Goal: Transaction & Acquisition: Purchase product/service

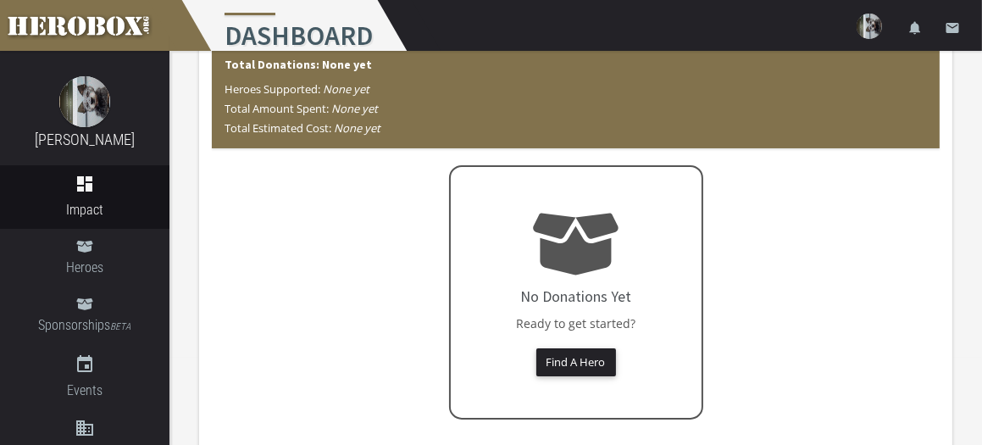
scroll to position [85, 0]
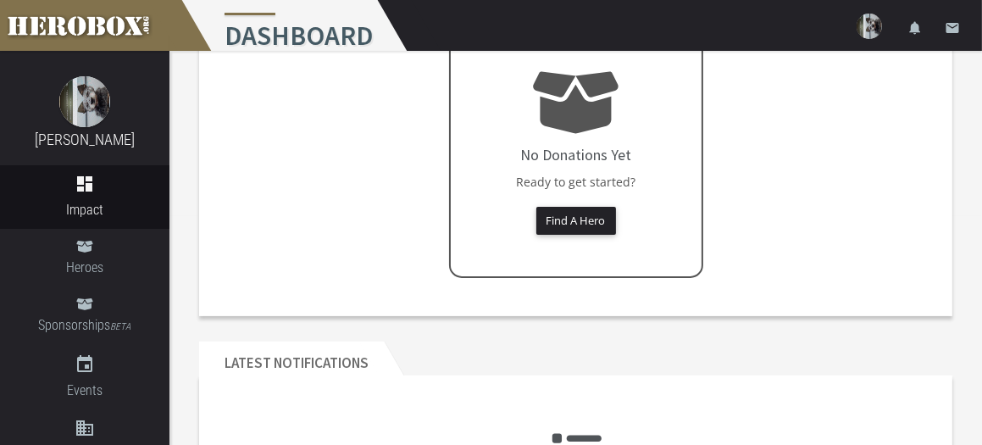
scroll to position [118, 0]
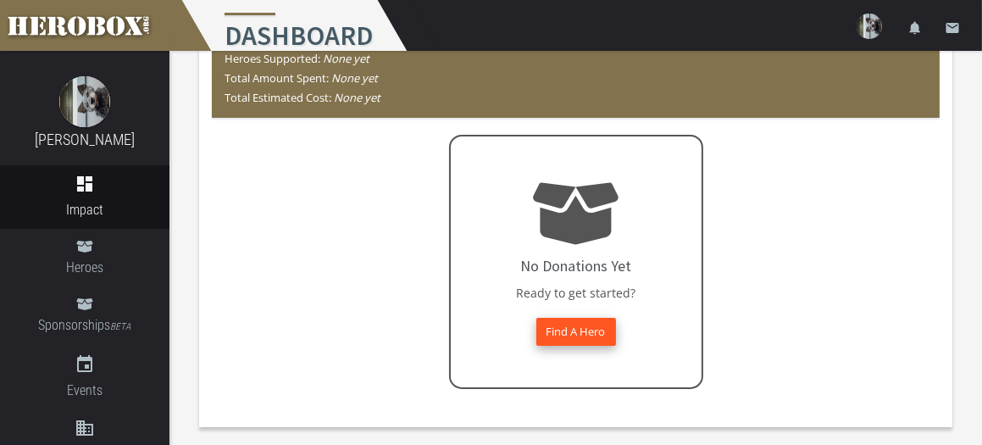
click at [589, 325] on button "Find A Hero" at bounding box center [576, 332] width 80 height 28
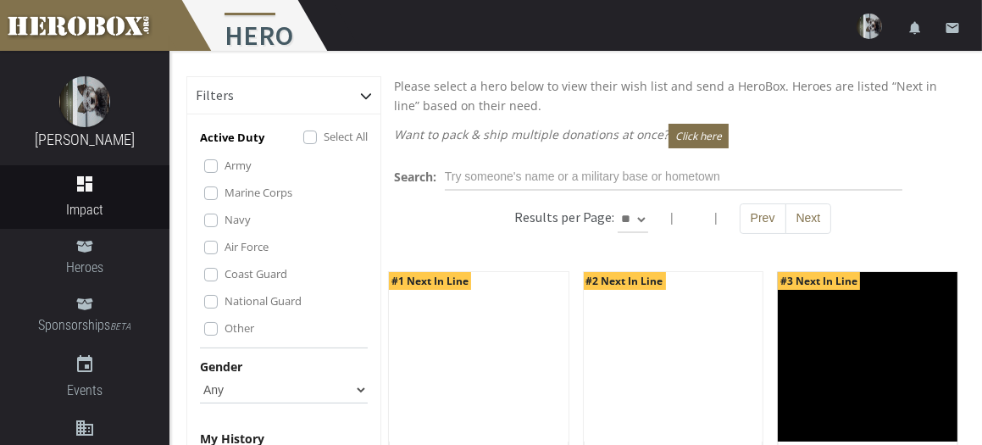
click at [225, 170] on label "Army" at bounding box center [238, 165] width 27 height 19
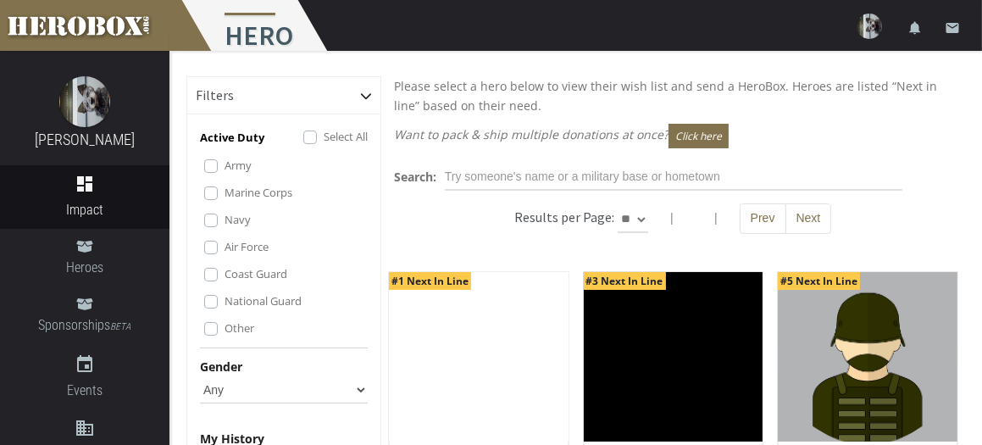
click at [225, 202] on label "Marine Corps" at bounding box center [259, 192] width 68 height 19
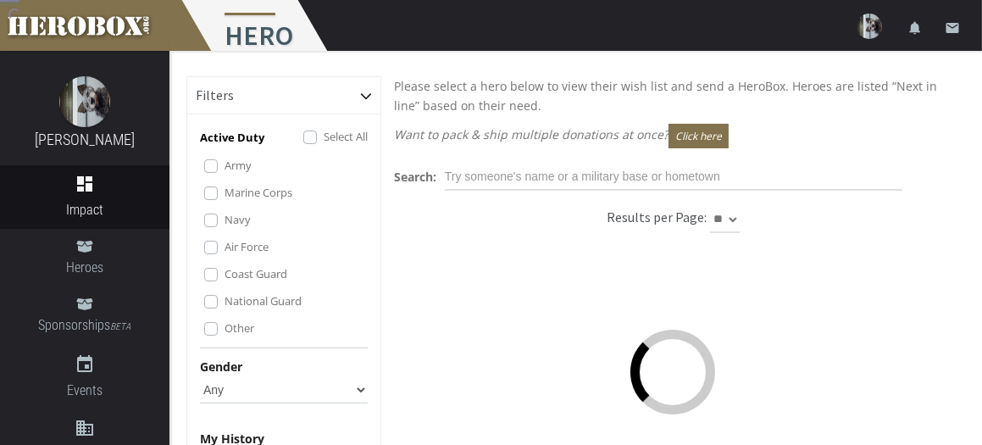
click at [225, 229] on label "Navy" at bounding box center [238, 219] width 26 height 19
click at [225, 256] on label "Air Force" at bounding box center [247, 246] width 44 height 19
click at [225, 283] on label "Coast Guard" at bounding box center [256, 273] width 63 height 19
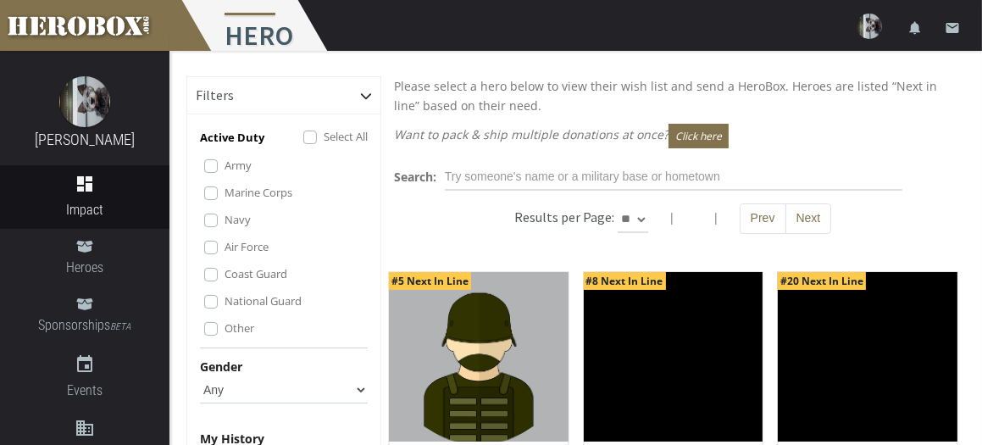
click at [225, 337] on label "Other" at bounding box center [240, 328] width 30 height 19
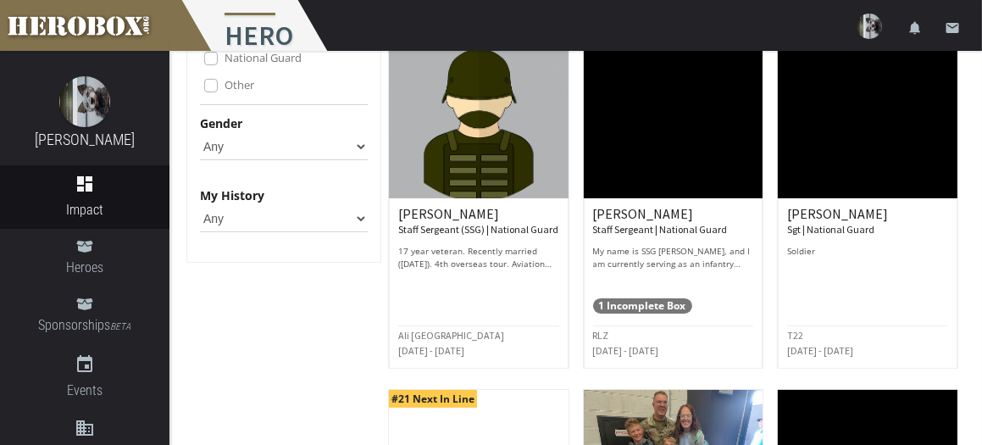
scroll to position [254, 0]
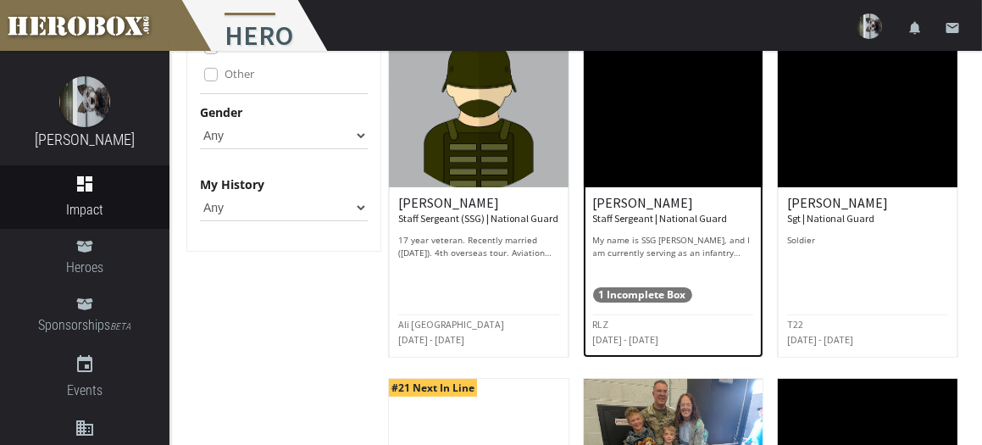
click at [649, 303] on span "1 Incomplete Box" at bounding box center [642, 294] width 99 height 15
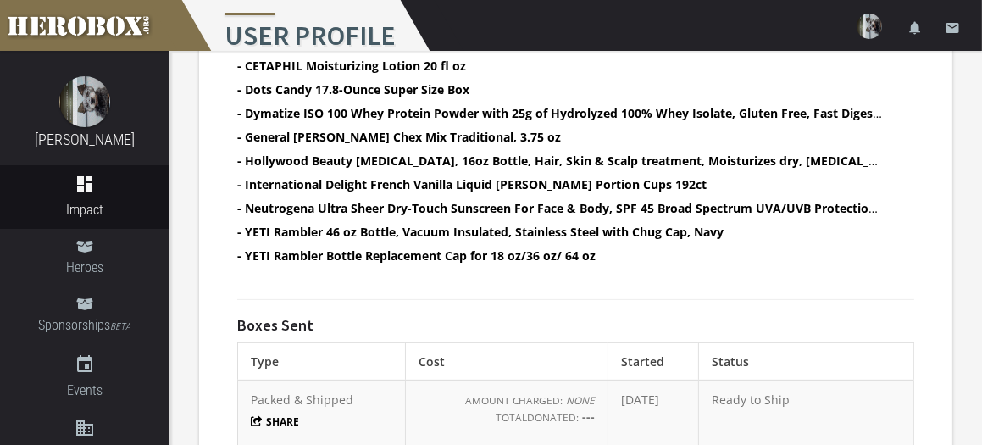
scroll to position [720, 0]
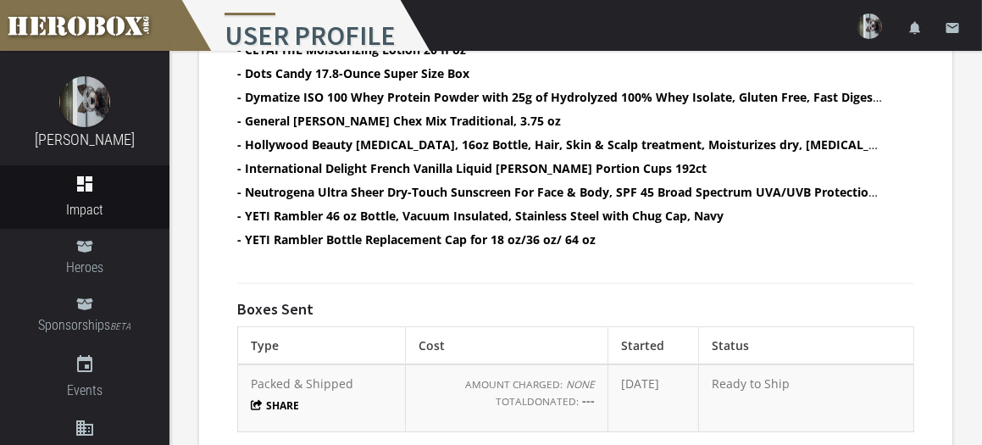
click at [326, 326] on th "Type" at bounding box center [322, 345] width 168 height 38
click at [292, 398] on button "Share" at bounding box center [275, 405] width 49 height 14
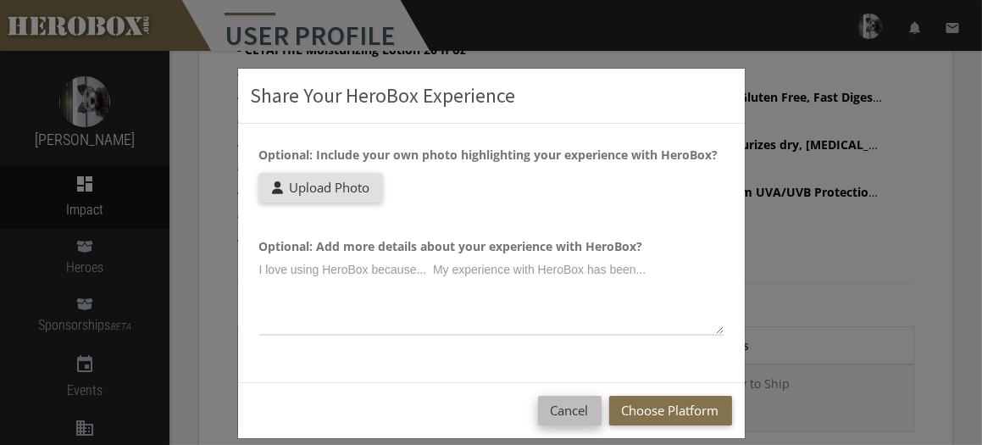
click at [566, 405] on button "Cancel" at bounding box center [570, 411] width 64 height 30
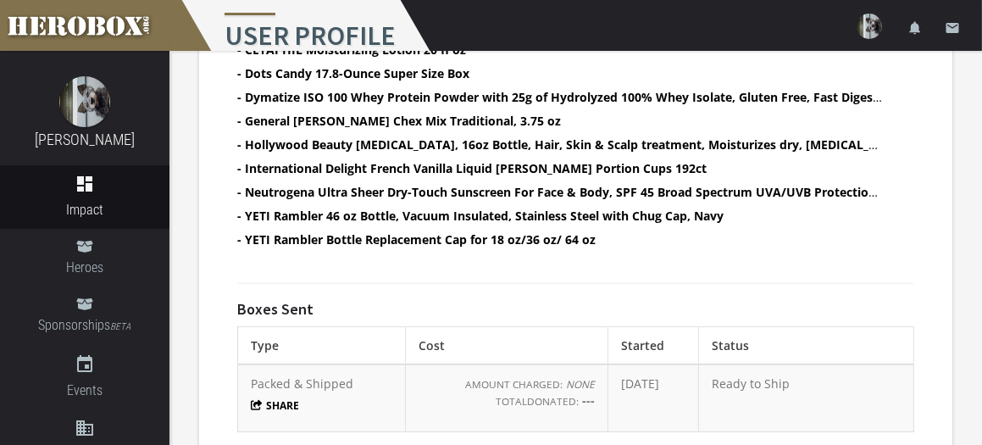
click at [626, 331] on th "Started" at bounding box center [654, 345] width 91 height 38
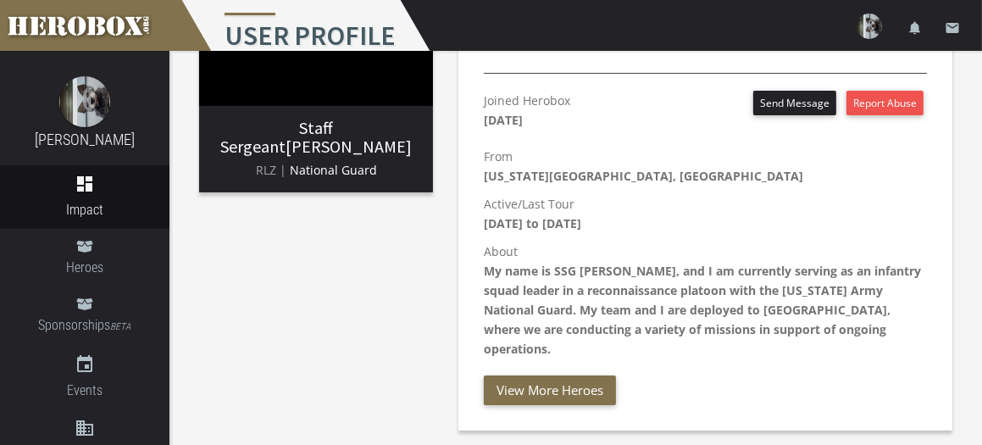
scroll to position [42, 0]
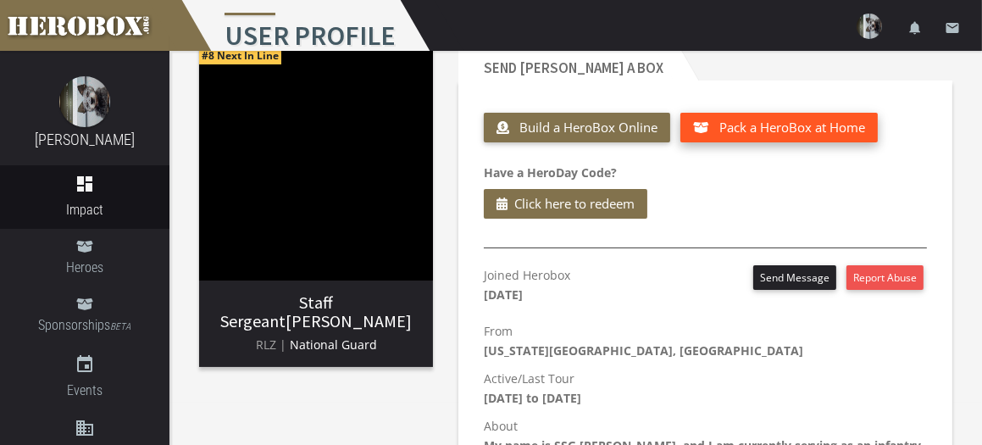
click at [785, 129] on span "Pack a HeroBox at Home" at bounding box center [793, 127] width 146 height 17
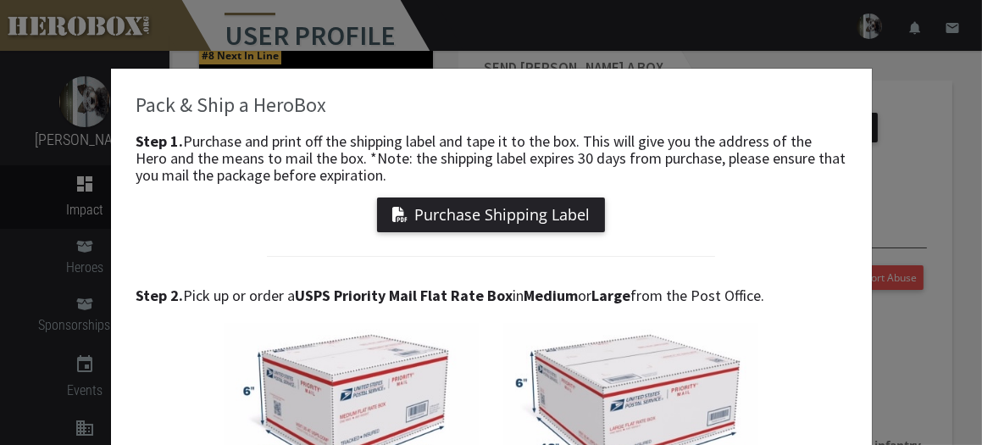
click at [920, 141] on div "Pack & Ship a HeroBox Step 1. Purchase and print off the shipping label and tap…" at bounding box center [491, 222] width 982 height 445
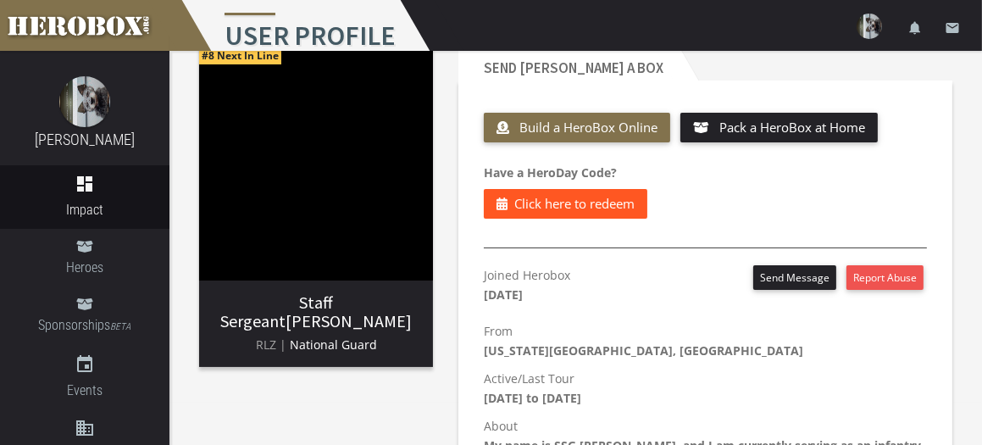
click at [608, 207] on span "Click here to redeem" at bounding box center [574, 203] width 120 height 21
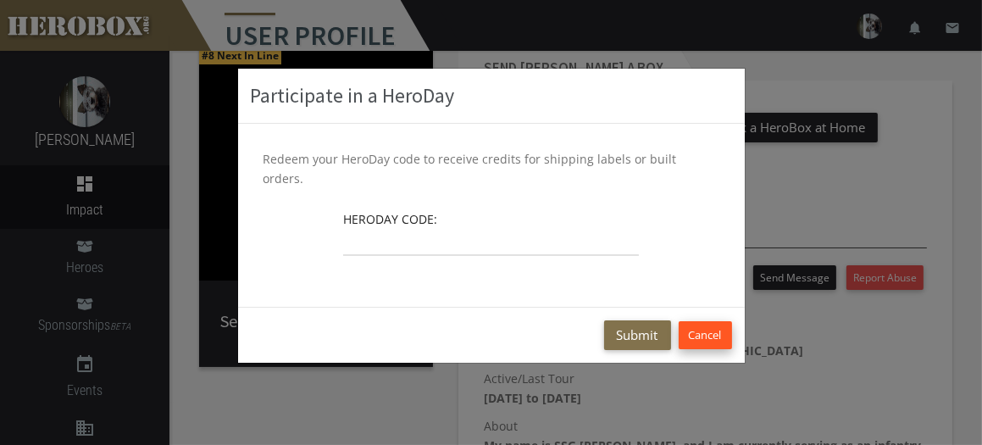
click at [710, 321] on button "Cancel" at bounding box center [705, 335] width 53 height 28
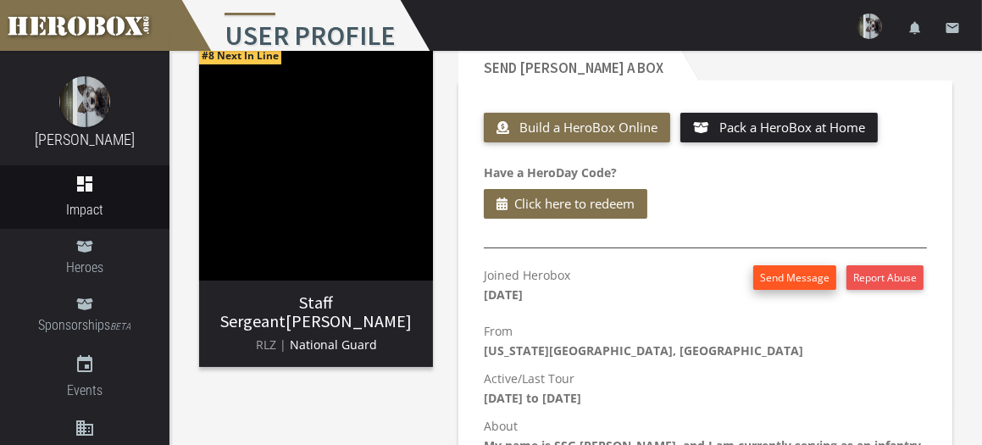
click at [787, 282] on button "Send Message" at bounding box center [794, 277] width 83 height 25
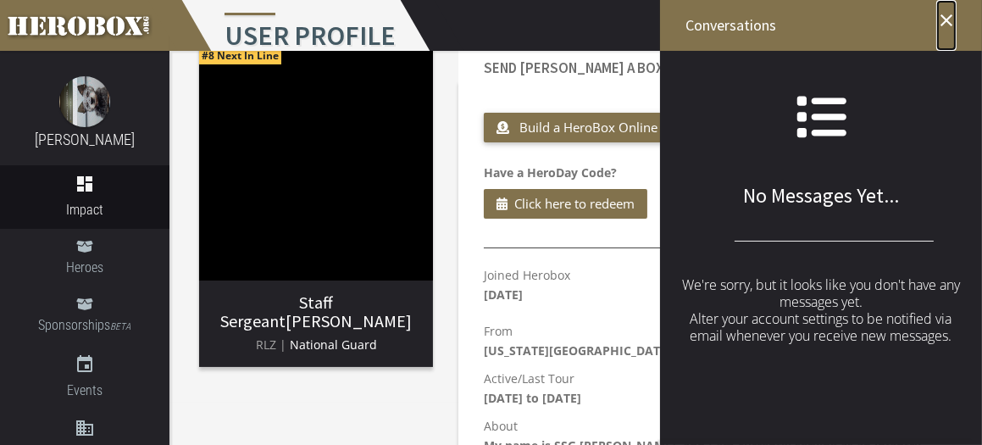
click at [946, 20] on icon "close" at bounding box center [947, 20] width 20 height 20
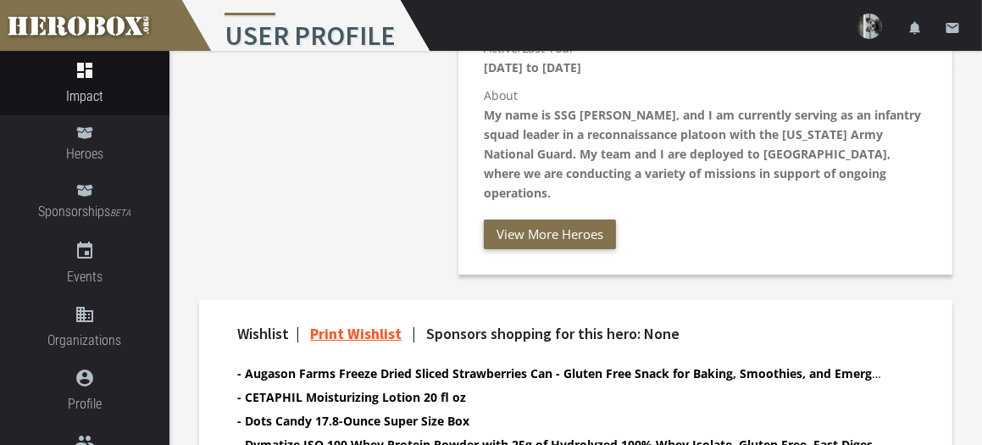
scroll to position [297, 0]
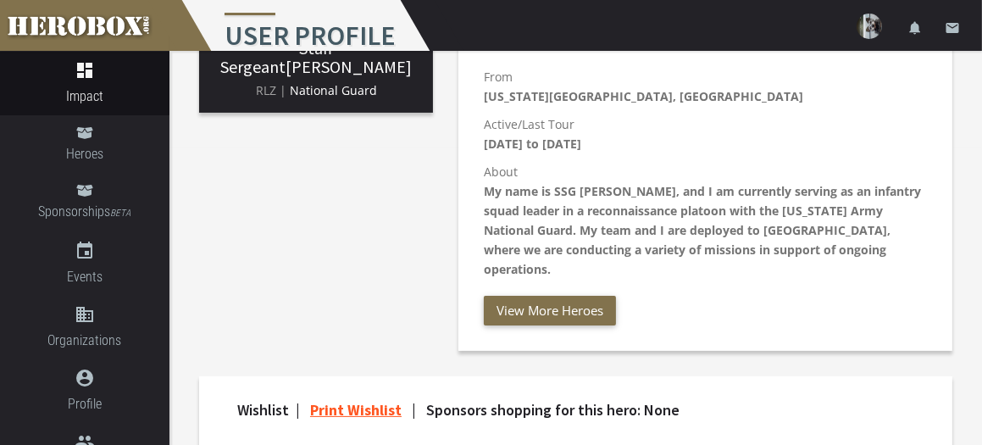
drag, startPoint x: 803, startPoint y: 318, endPoint x: 794, endPoint y: 325, distance: 11.5
click at [799, 321] on div "Joined Herobox August 27th 2025 Send Message Report Abuse From Iowa Falls, IA A…" at bounding box center [705, 181] width 469 height 340
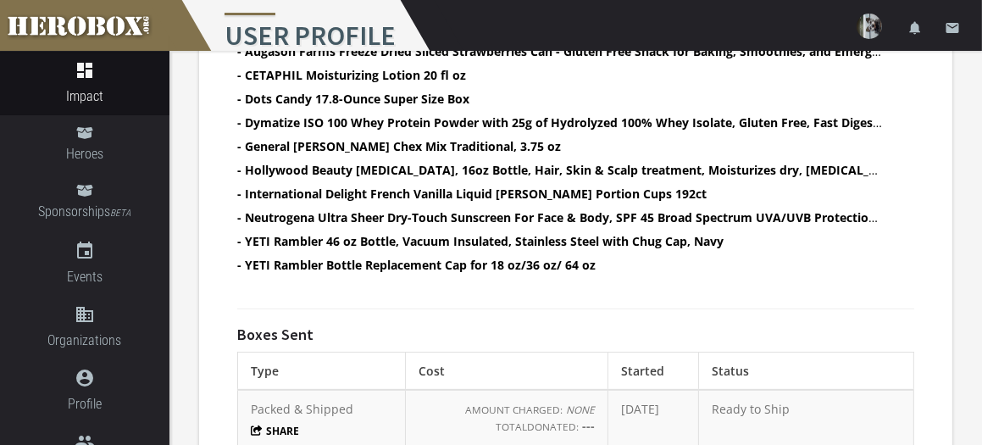
scroll to position [720, 0]
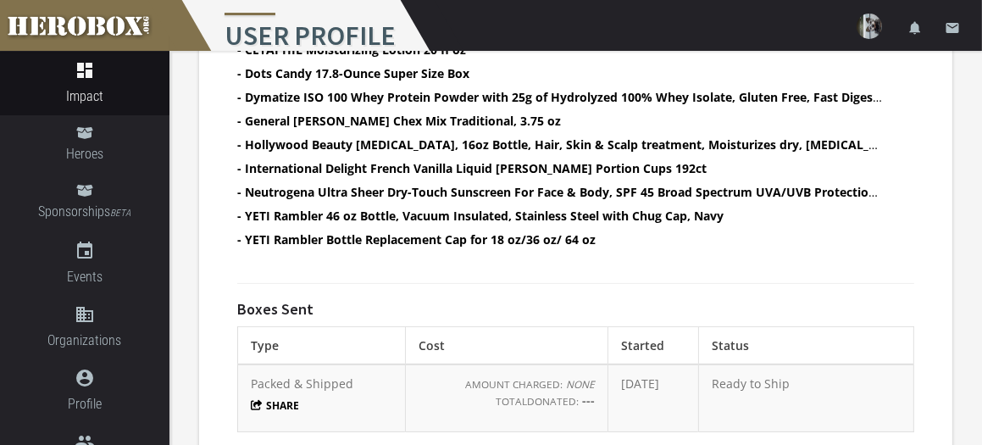
click at [292, 398] on button "Share" at bounding box center [275, 405] width 49 height 14
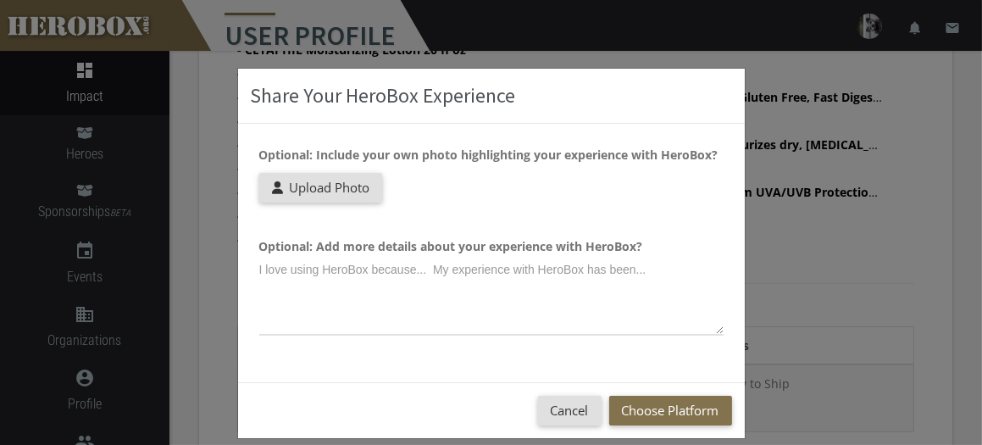
click at [837, 286] on div "Share Your HeroBox Experience Optional: Include your own photo highlighting you…" at bounding box center [491, 222] width 982 height 445
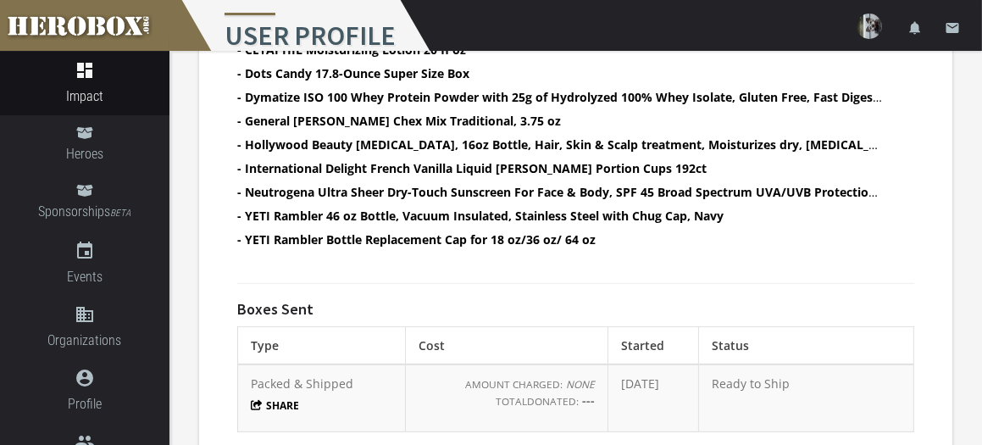
click at [630, 364] on td "[DATE]" at bounding box center [654, 398] width 91 height 68
click at [557, 394] on small "TOTAL DONATED:" at bounding box center [537, 401] width 83 height 14
click at [756, 273] on div at bounding box center [576, 283] width 703 height 35
drag, startPoint x: 756, startPoint y: 273, endPoint x: 759, endPoint y: 346, distance: 72.9
click at [756, 281] on div at bounding box center [576, 283] width 703 height 35
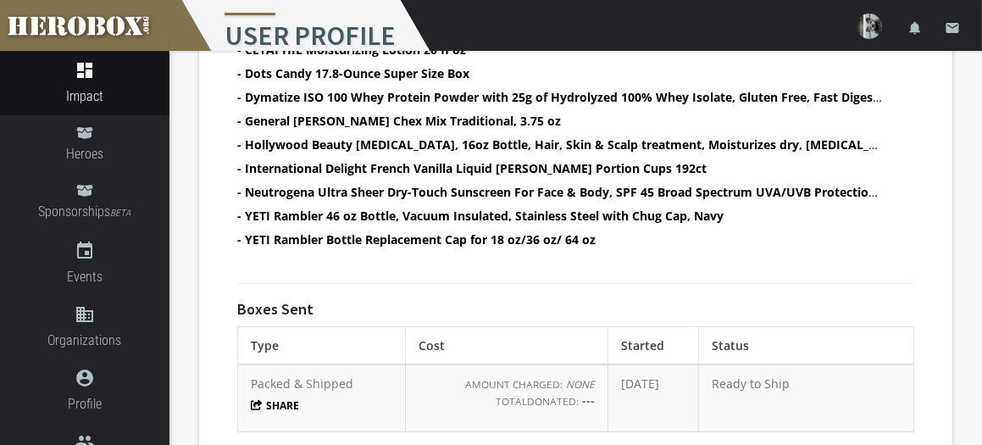
click at [754, 375] on span "Ready to Ship" at bounding box center [751, 383] width 78 height 16
click at [675, 369] on td "[DATE]" at bounding box center [654, 398] width 91 height 68
click at [566, 377] on small "NONE" at bounding box center [580, 384] width 29 height 14
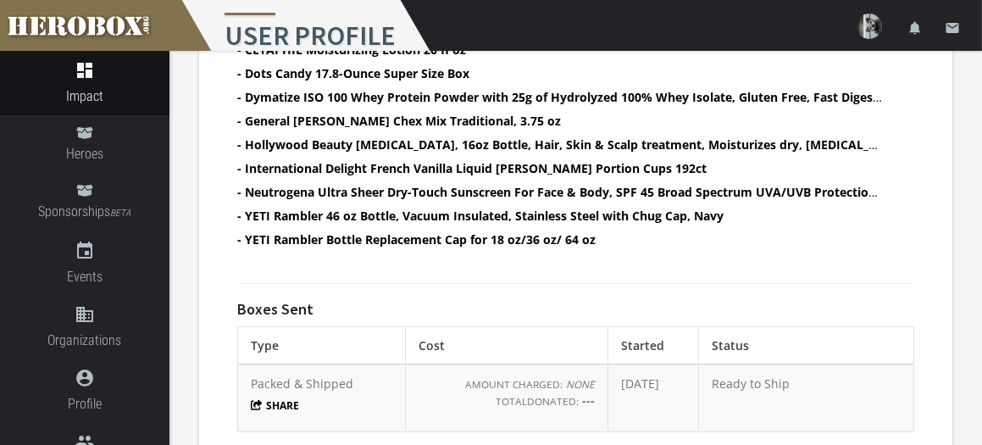
drag, startPoint x: 556, startPoint y: 370, endPoint x: 375, endPoint y: 353, distance: 181.3
click at [566, 377] on small "NONE" at bounding box center [580, 384] width 29 height 14
click at [297, 345] on th "Type" at bounding box center [322, 345] width 168 height 38
click at [303, 379] on td "Packed & Shipped Share" at bounding box center [322, 398] width 168 height 68
click at [304, 378] on td "Packed & Shipped Share" at bounding box center [322, 398] width 168 height 68
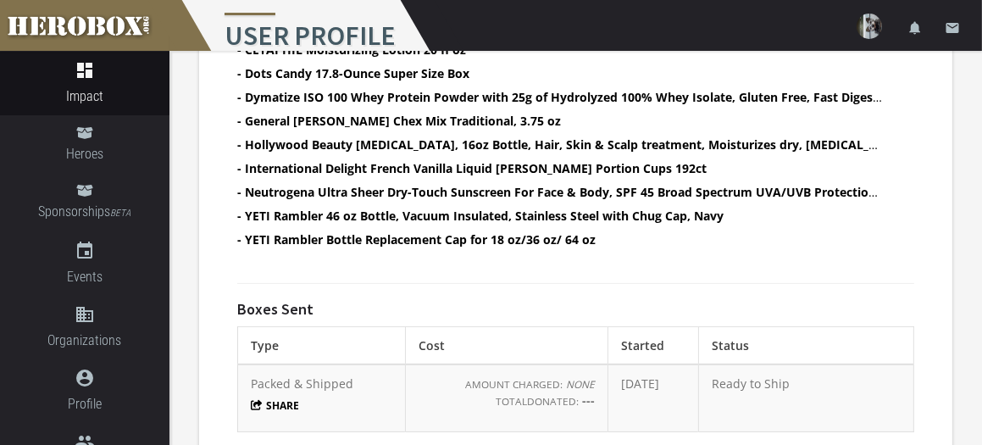
click at [566, 377] on small "NONE" at bounding box center [580, 384] width 29 height 14
click at [556, 375] on td "AMOUNT CHARGED: NONE TOTAL DONATED: ---" at bounding box center [506, 398] width 203 height 68
click at [551, 401] on td "AMOUNT CHARGED: NONE TOTAL DONATED: ---" at bounding box center [506, 398] width 203 height 68
click at [564, 397] on td "AMOUNT CHARGED: NONE TOTAL DONATED: ---" at bounding box center [506, 398] width 203 height 68
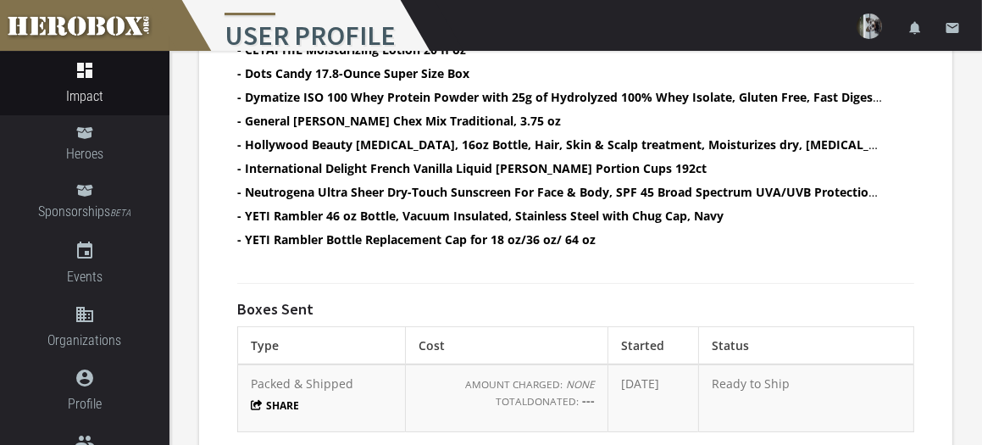
click at [517, 330] on th "Cost" at bounding box center [506, 345] width 203 height 38
click at [464, 338] on th "Cost" at bounding box center [506, 345] width 203 height 38
drag, startPoint x: 447, startPoint y: 326, endPoint x: 425, endPoint y: 331, distance: 22.6
click at [430, 332] on th "Cost" at bounding box center [506, 345] width 203 height 38
click at [276, 326] on th "Type" at bounding box center [322, 345] width 168 height 38
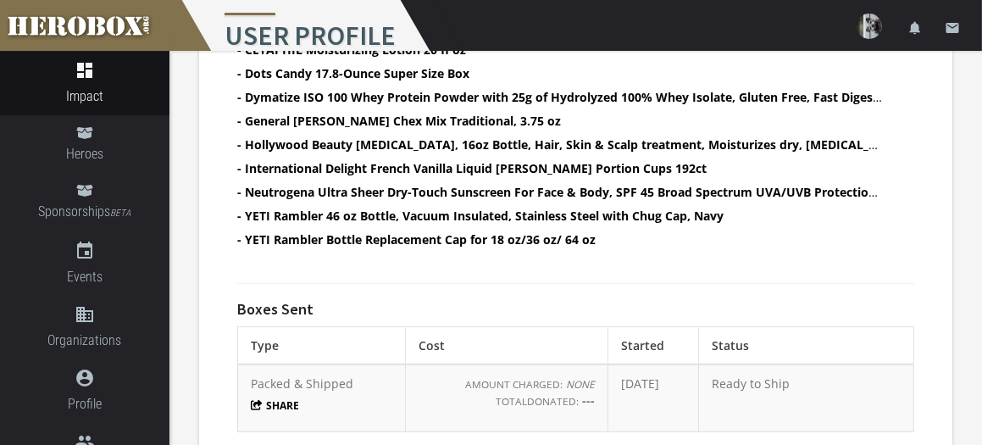
click at [275, 326] on th "Type" at bounding box center [322, 345] width 168 height 38
click at [286, 301] on h4 "Boxes Sent" at bounding box center [275, 309] width 76 height 17
click at [287, 301] on h4 "Boxes Sent" at bounding box center [275, 309] width 76 height 17
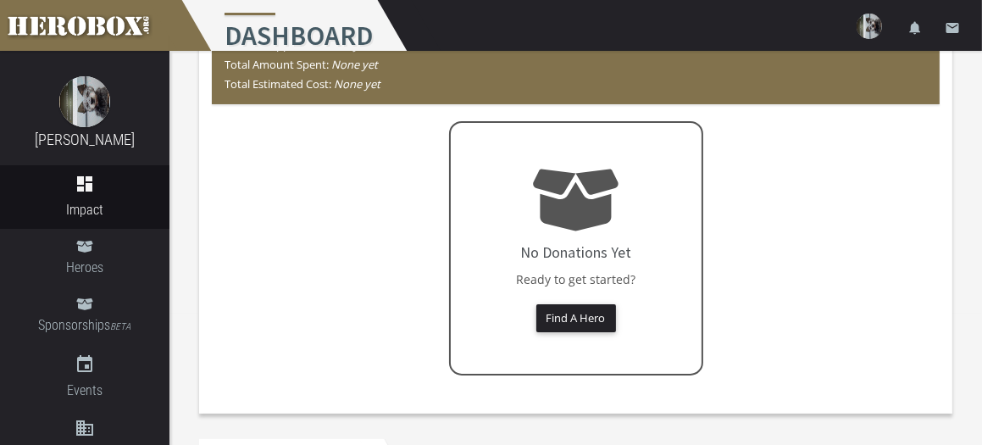
scroll to position [118, 0]
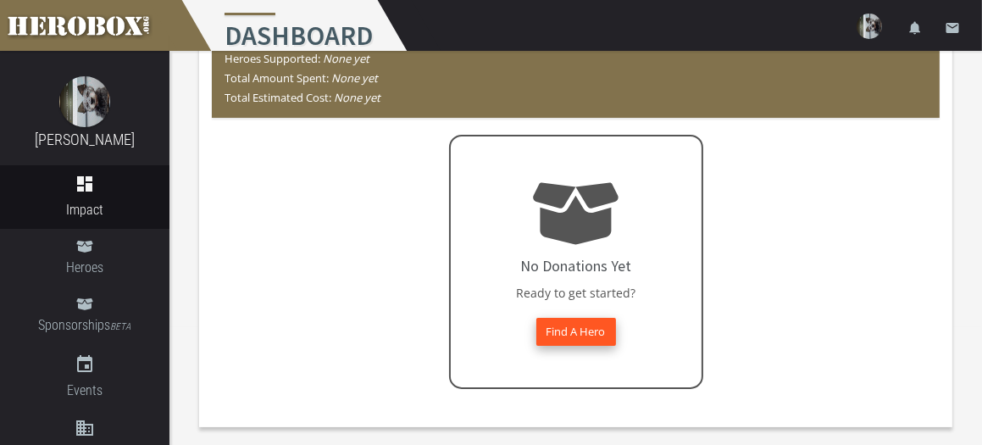
click at [569, 325] on button "Find A Hero" at bounding box center [576, 332] width 80 height 28
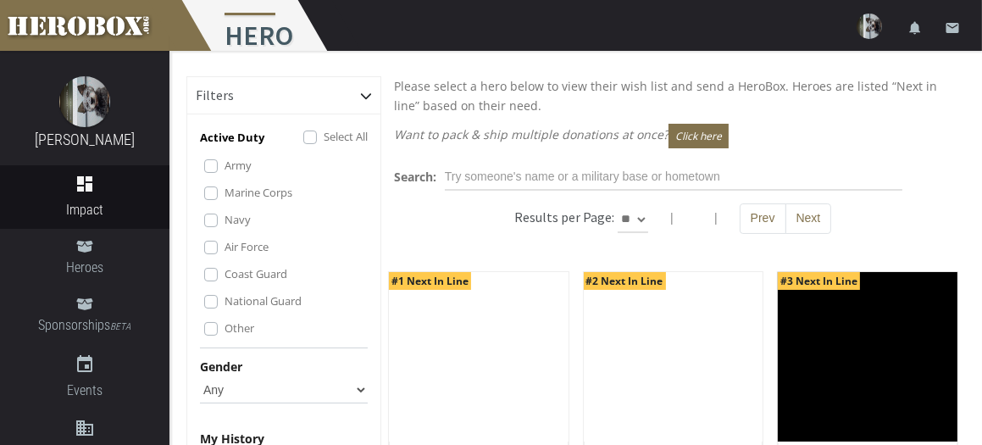
click at [225, 337] on label "Other" at bounding box center [240, 328] width 30 height 19
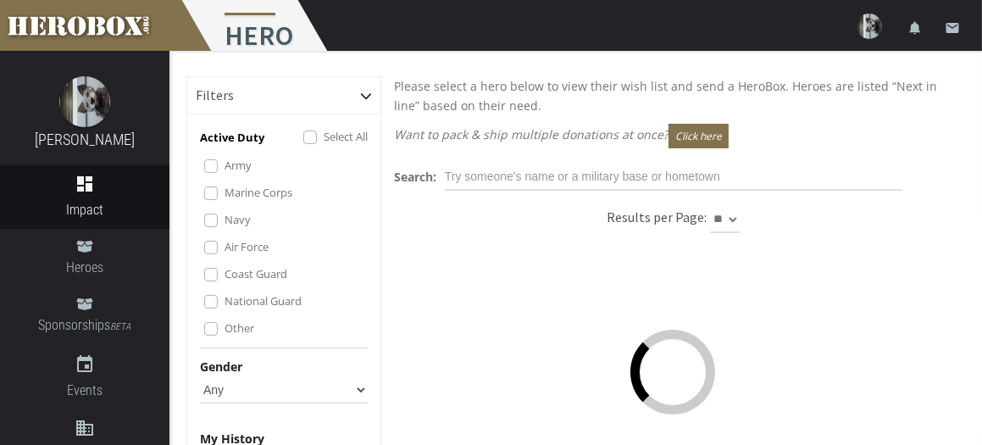
click at [225, 283] on label "Coast Guard" at bounding box center [256, 273] width 63 height 19
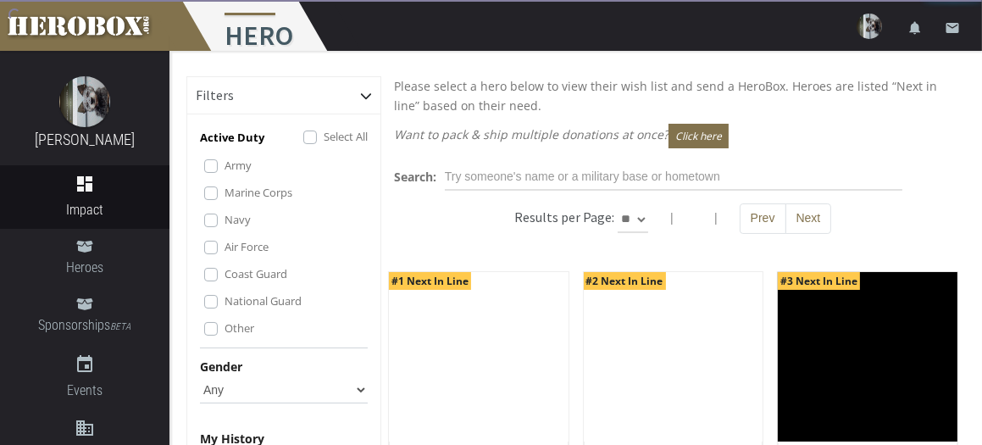
click at [225, 256] on label "Air Force" at bounding box center [247, 246] width 44 height 19
click at [225, 229] on label "Navy" at bounding box center [238, 219] width 26 height 19
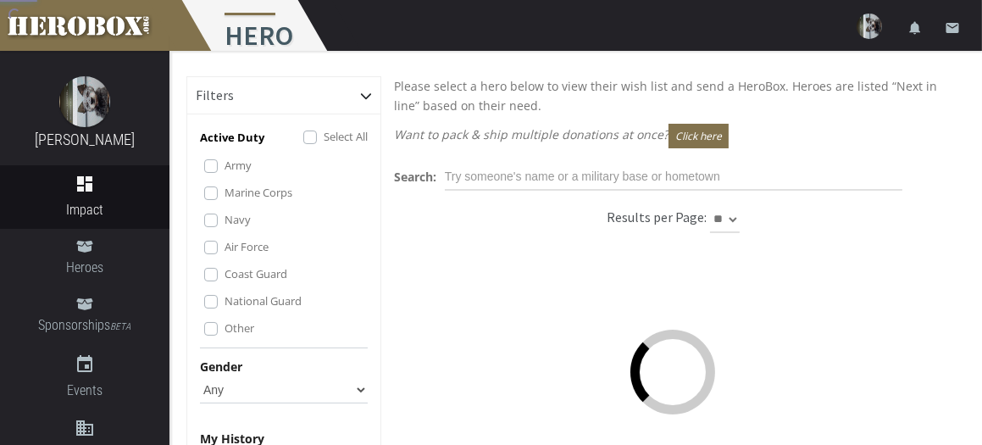
click at [225, 202] on label "Marine Corps" at bounding box center [259, 192] width 68 height 19
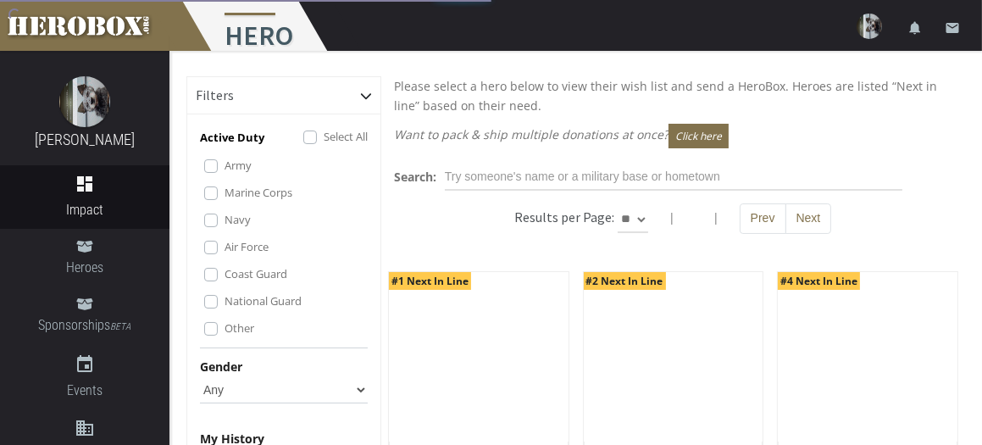
click at [225, 173] on label "Army" at bounding box center [238, 165] width 27 height 19
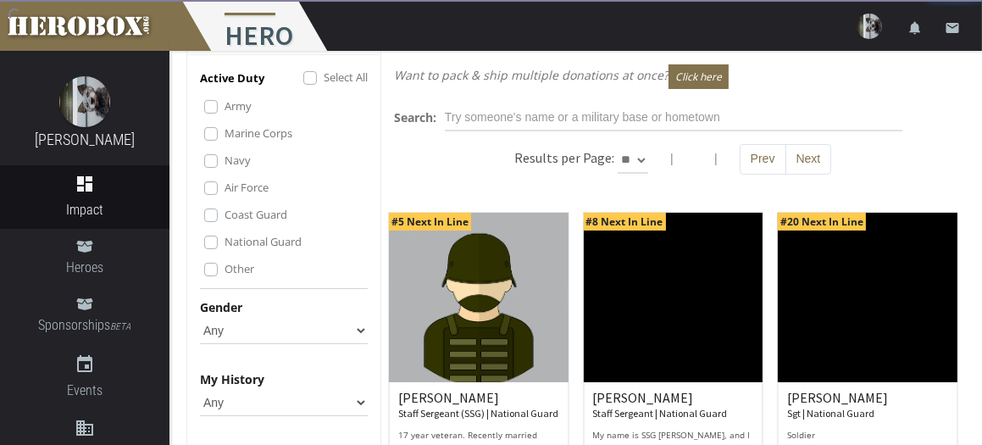
scroll to position [85, 0]
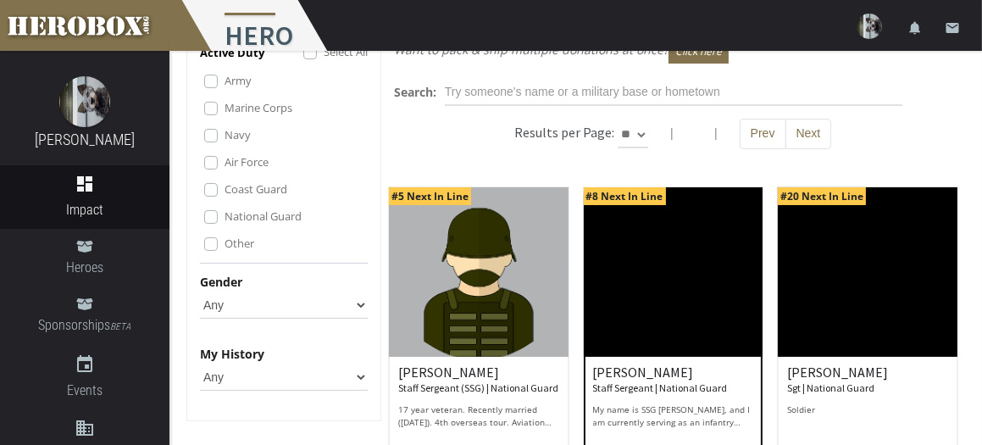
click at [674, 282] on img at bounding box center [674, 272] width 180 height 170
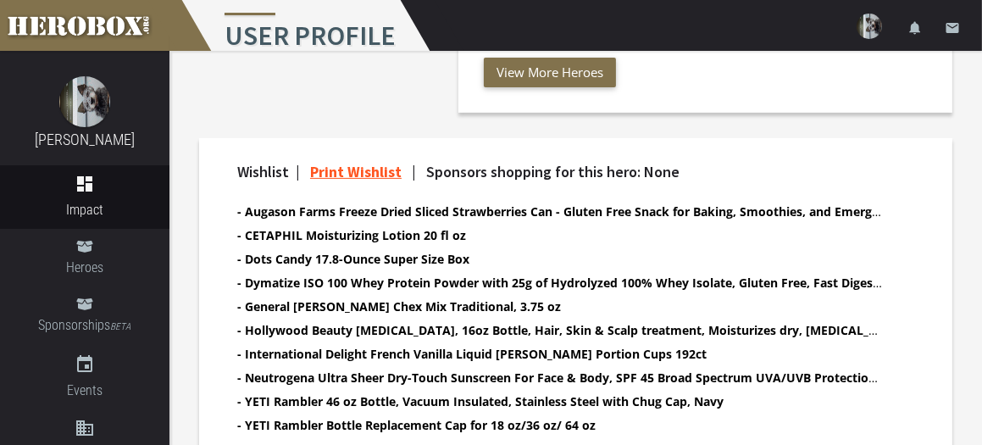
scroll to position [720, 0]
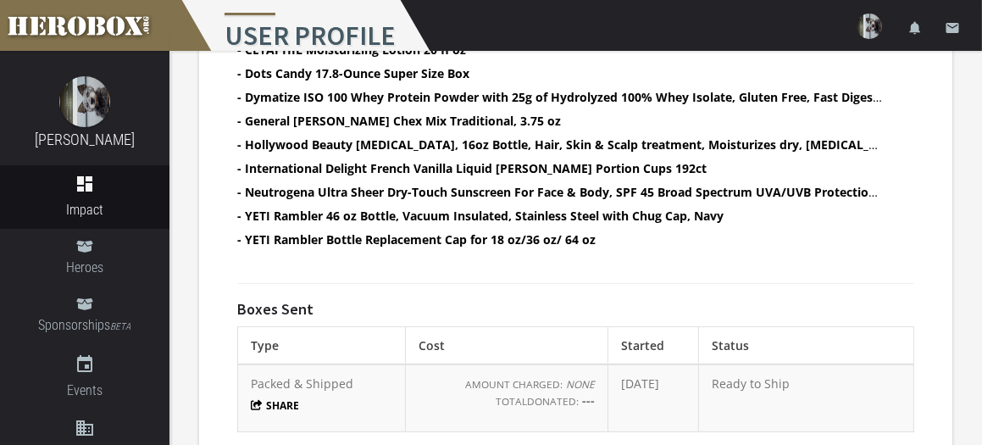
click at [342, 375] on span "Packed & Shipped" at bounding box center [302, 383] width 103 height 16
drag, startPoint x: 341, startPoint y: 362, endPoint x: 341, endPoint y: 353, distance: 9.3
click at [341, 364] on td "Packed & Shipped Share" at bounding box center [322, 398] width 168 height 68
click at [504, 376] on td "AMOUNT CHARGED: NONE TOTAL DONATED: ---" at bounding box center [506, 398] width 203 height 68
click at [630, 364] on td "[DATE]" at bounding box center [654, 398] width 91 height 68
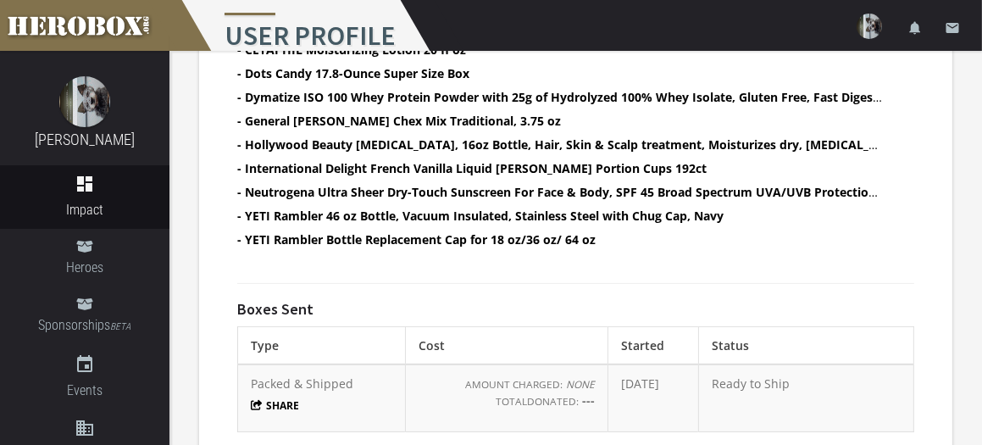
drag, startPoint x: 626, startPoint y: 363, endPoint x: 687, endPoint y: 360, distance: 61.1
click at [636, 364] on td "[DATE]" at bounding box center [654, 398] width 91 height 68
drag, startPoint x: 789, startPoint y: 366, endPoint x: 764, endPoint y: 369, distance: 24.7
click at [761, 375] on span "Ready to Ship" at bounding box center [751, 383] width 78 height 16
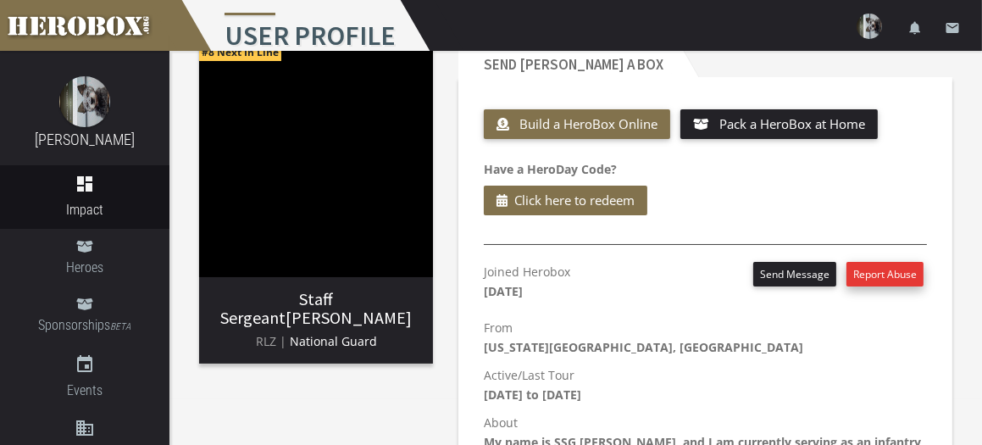
scroll to position [42, 0]
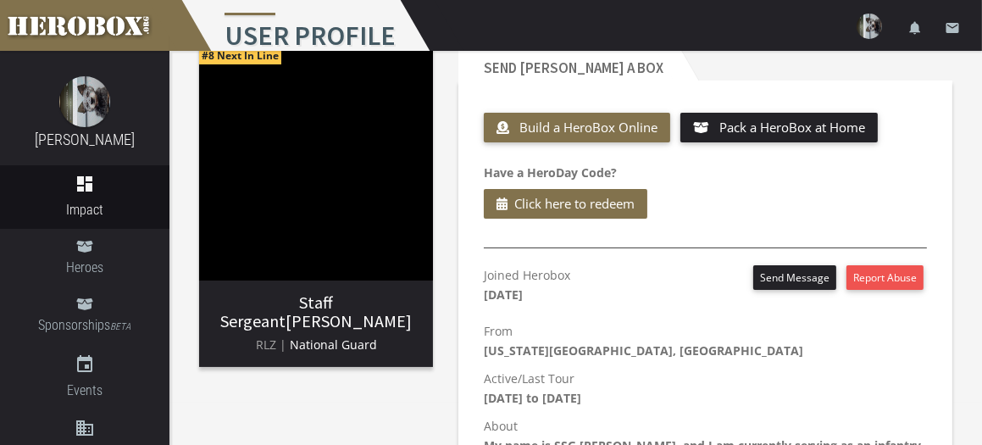
click at [339, 346] on span "National Guard" at bounding box center [333, 344] width 87 height 16
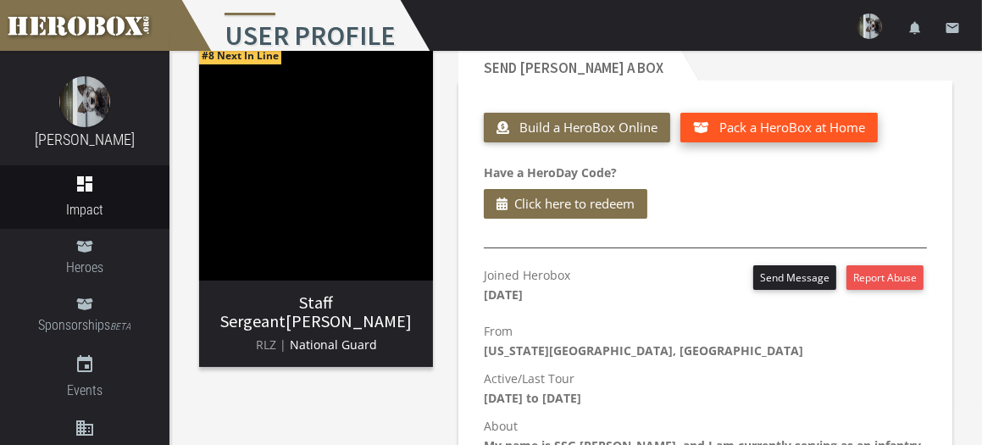
click at [764, 125] on span "Pack a HeroBox at Home" at bounding box center [793, 127] width 146 height 17
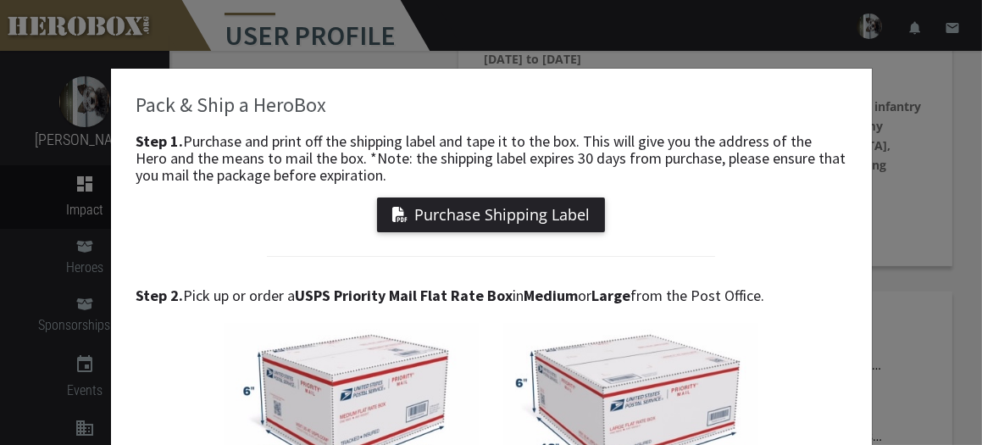
scroll to position [0, 0]
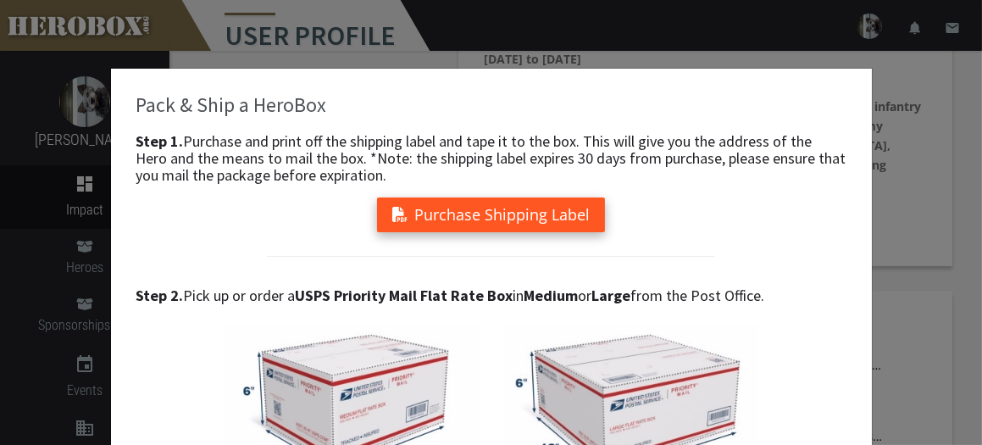
click at [486, 214] on button "Purchase Shipping Label" at bounding box center [491, 214] width 228 height 35
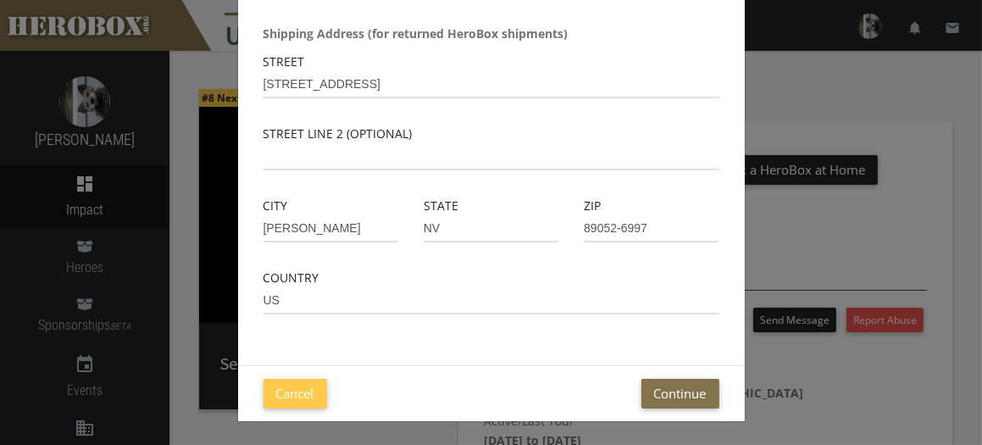
scroll to position [174, 0]
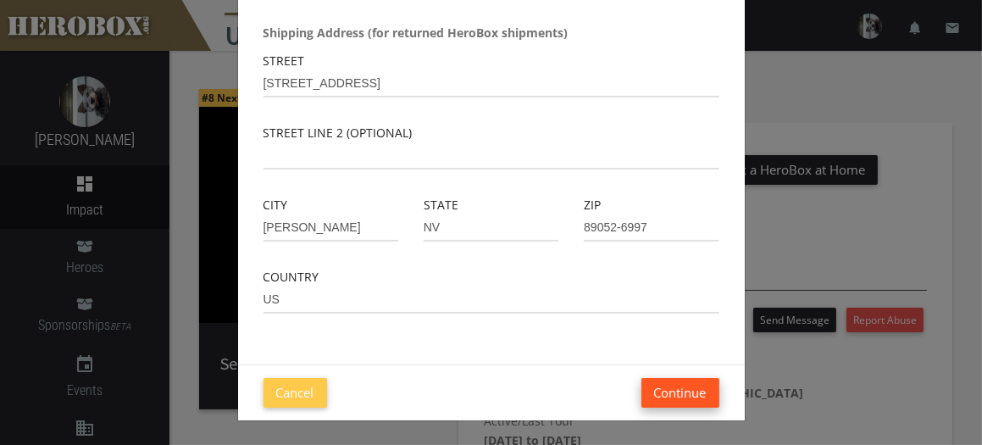
click at [660, 387] on button "Continue" at bounding box center [681, 393] width 78 height 30
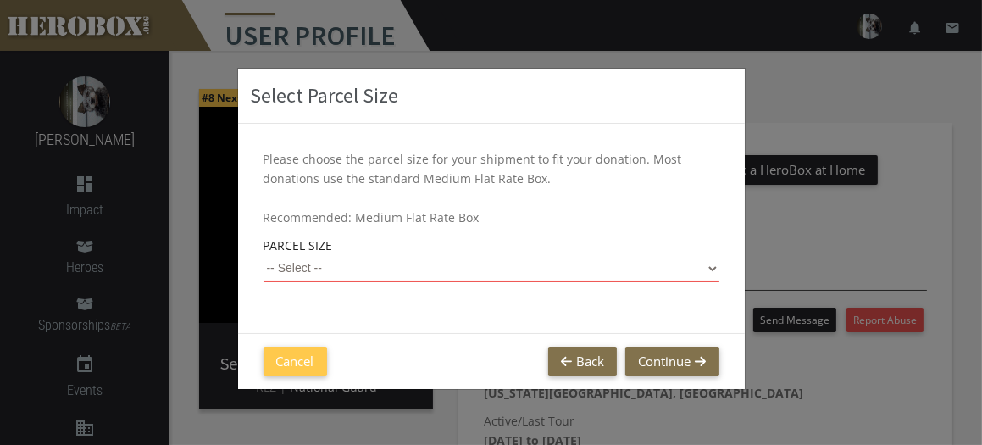
click at [314, 266] on select "-- Select -- Small Flat Rate Envelope (Est. $11.38) Medium Flat Rate Box (Est. …" at bounding box center [492, 268] width 456 height 27
click at [264, 255] on select "-- Select -- Small Flat Rate Envelope (Est. $11.38) Medium Flat Rate Box (Est. …" at bounding box center [492, 268] width 456 height 27
select select "Large Flat Rate Box"
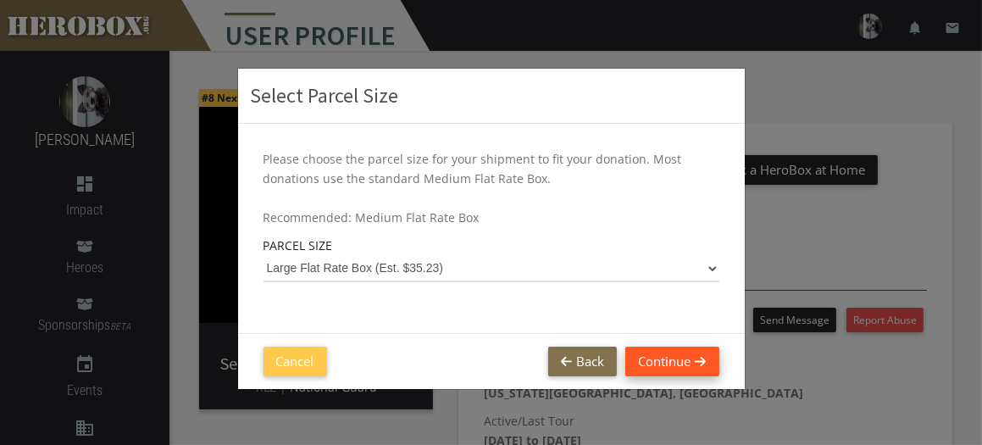
click at [642, 358] on button "Continue" at bounding box center [671, 362] width 93 height 30
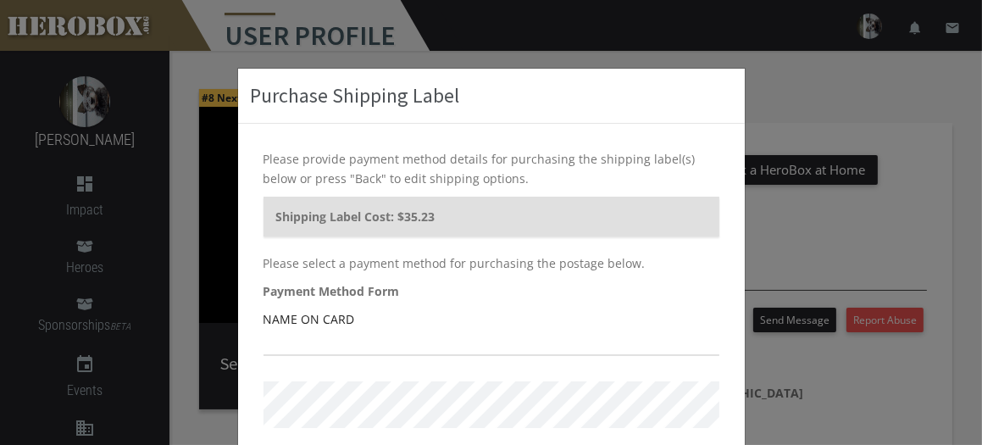
click at [360, 313] on div "Name on Card" at bounding box center [492, 332] width 456 height 47
click at [312, 346] on input "text" at bounding box center [492, 342] width 456 height 27
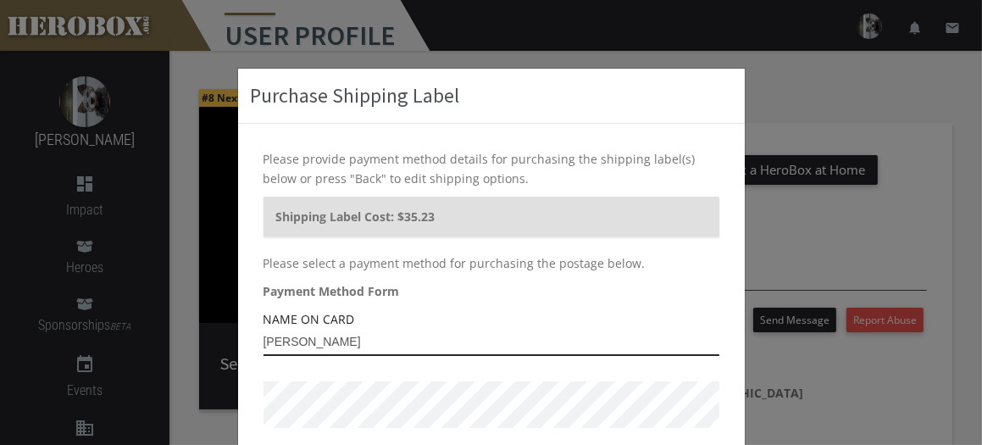
type input "[PERSON_NAME]"
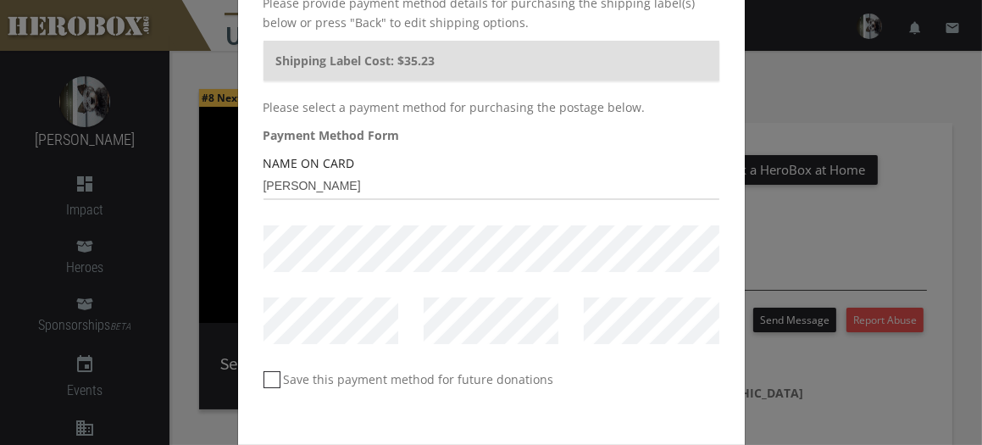
scroll to position [170, 0]
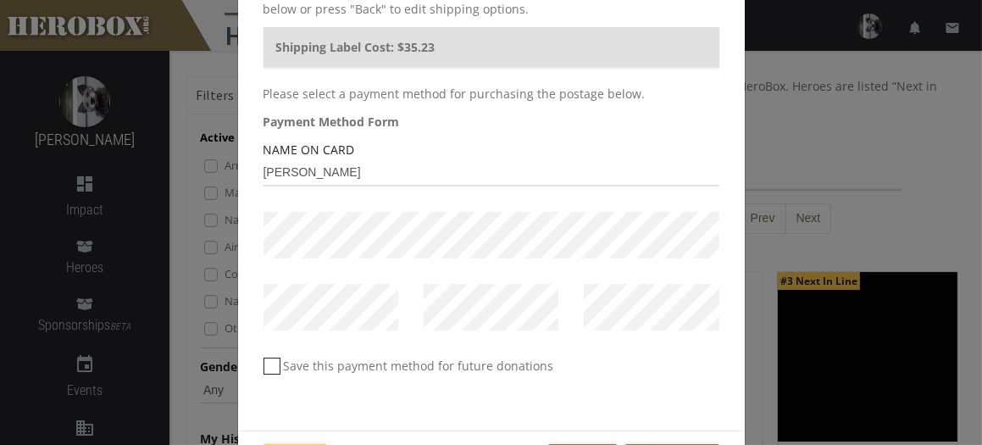
drag, startPoint x: 564, startPoint y: 210, endPoint x: 607, endPoint y: 331, distance: 127.9
click at [606, 331] on div at bounding box center [651, 320] width 160 height 72
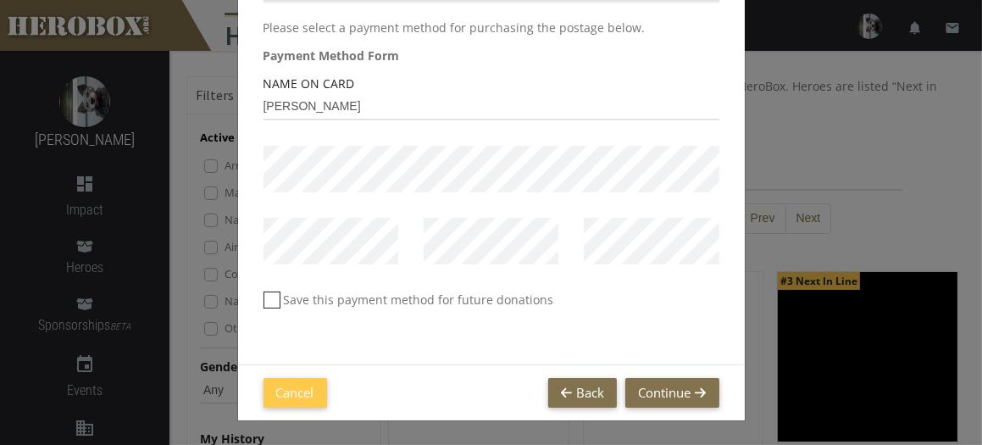
click at [267, 300] on icon at bounding box center [272, 300] width 17 height 17
click at [267, 300] on input "Save this payment method for future donations" at bounding box center [269, 306] width 11 height 27
checkbox input "*****"
click at [644, 388] on button "Continue" at bounding box center [671, 393] width 93 height 30
click at [559, 320] on div "Please provide payment method details for purchasing the shipping label(s) belo…" at bounding box center [491, 126] width 507 height 476
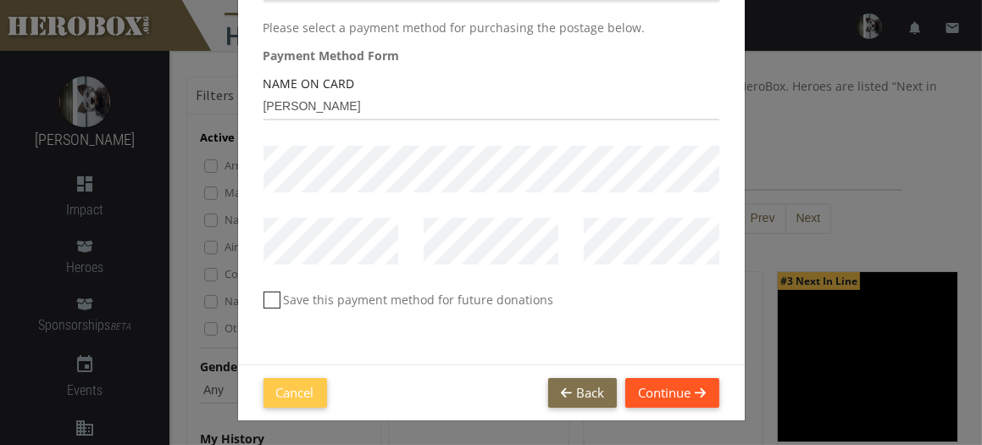
click at [651, 387] on button "Continue" at bounding box center [671, 393] width 93 height 30
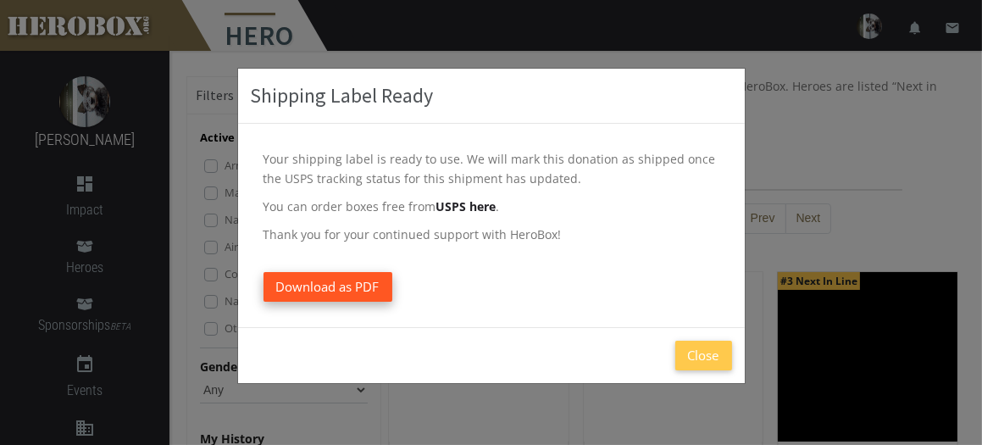
click at [359, 281] on span "Download as PDF" at bounding box center [327, 286] width 103 height 17
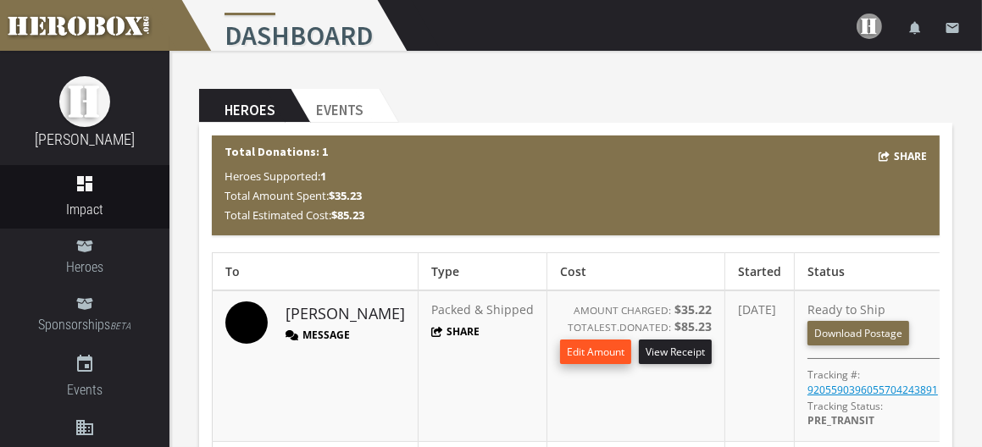
click at [561, 347] on button "Edit Amount" at bounding box center [595, 352] width 71 height 25
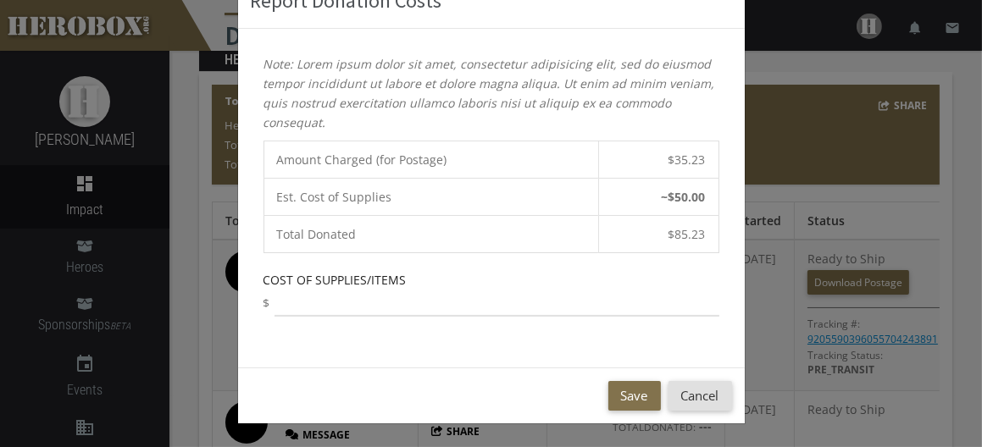
scroll to position [85, 0]
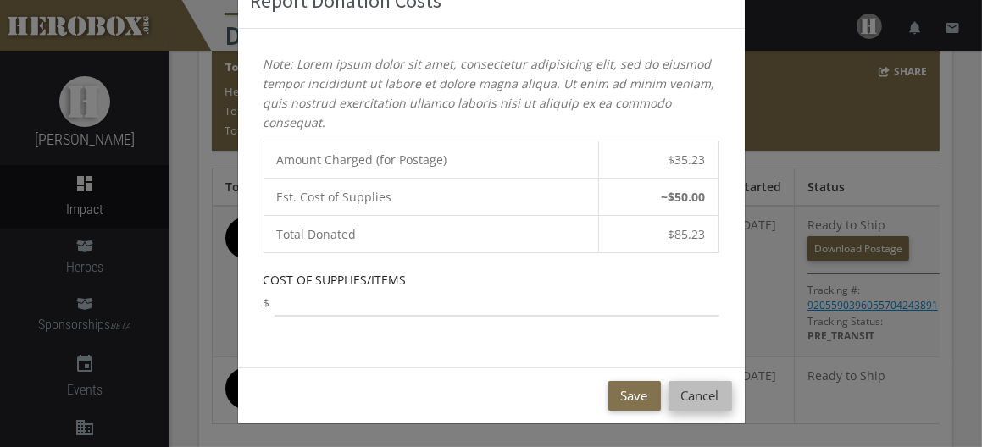
click at [698, 389] on button "Cancel" at bounding box center [701, 396] width 64 height 30
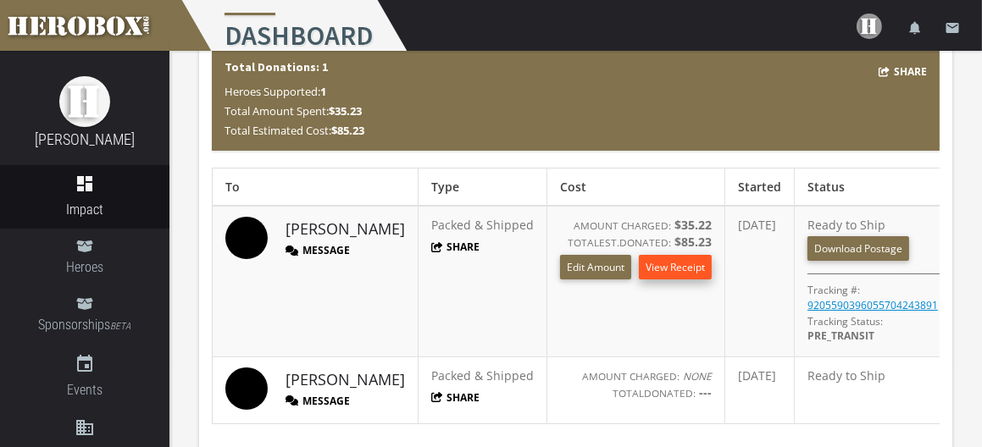
click at [639, 263] on link "View Receipt" at bounding box center [675, 267] width 73 height 25
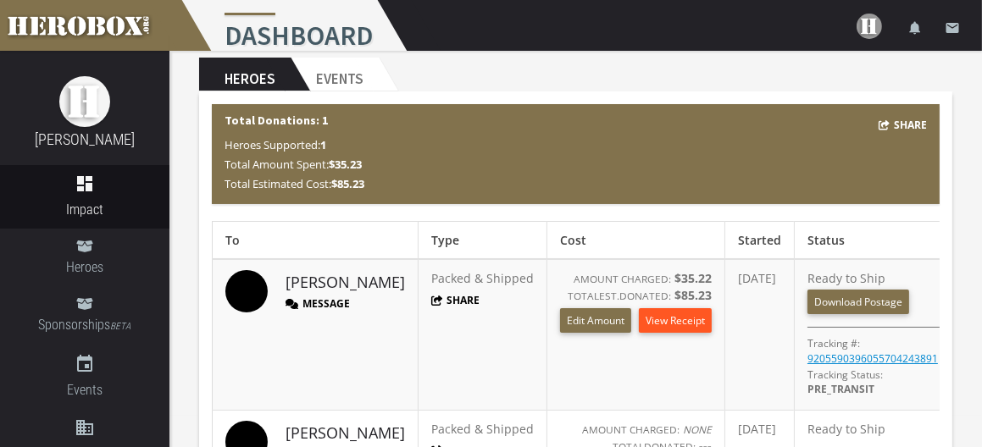
scroll to position [0, 0]
